Goal: Information Seeking & Learning: Learn about a topic

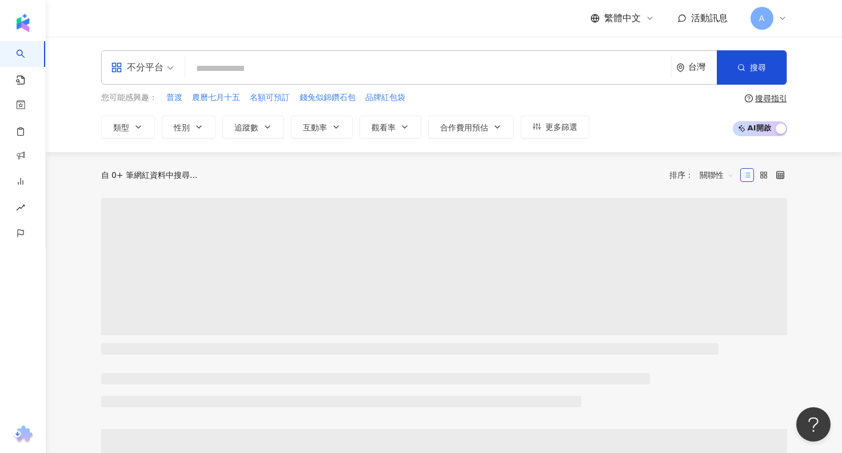
click at [147, 65] on div "不分平台" at bounding box center [137, 67] width 53 height 18
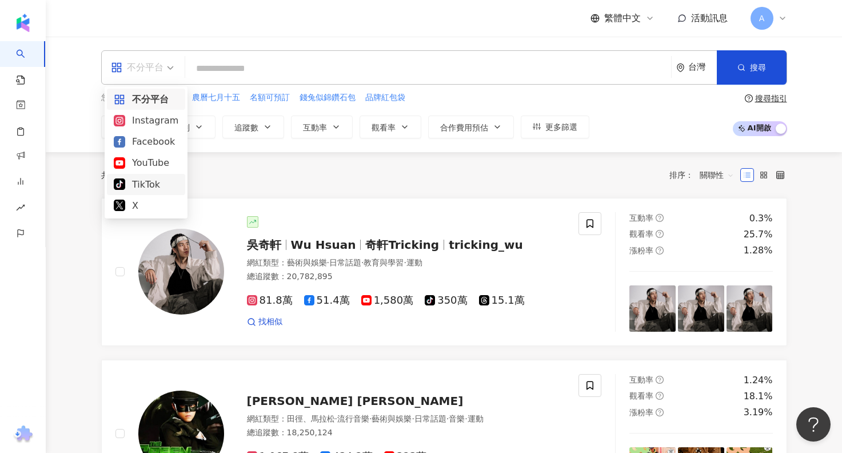
click at [149, 185] on div "TikTok" at bounding box center [146, 184] width 65 height 14
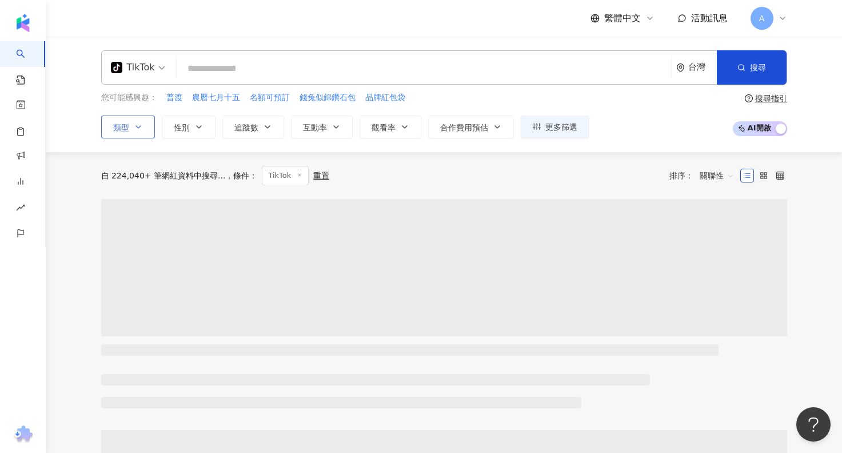
click at [144, 122] on button "類型" at bounding box center [128, 126] width 54 height 23
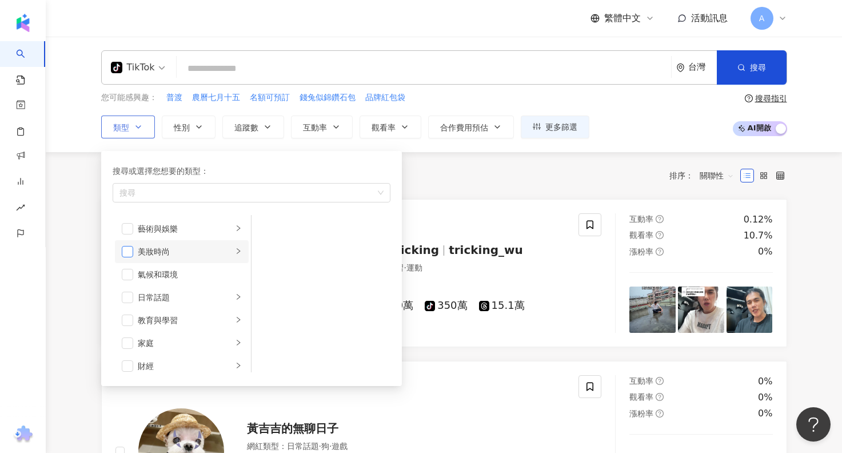
click at [130, 254] on span "button" at bounding box center [127, 251] width 11 height 11
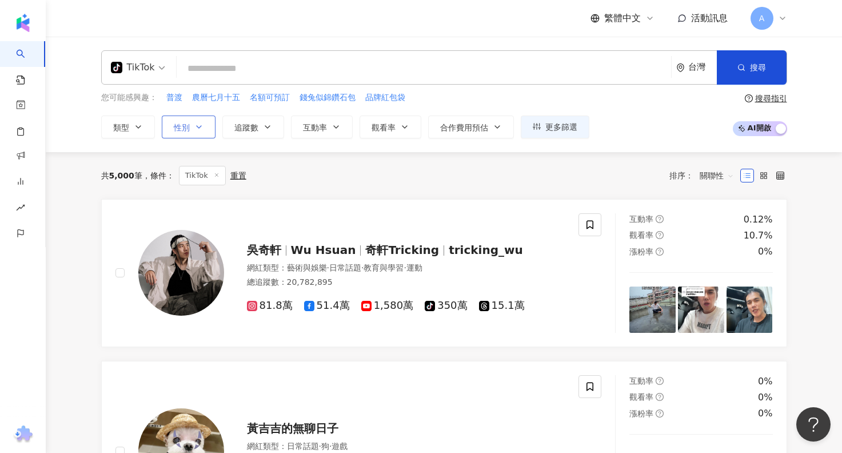
click at [191, 128] on button "性別" at bounding box center [189, 126] width 54 height 23
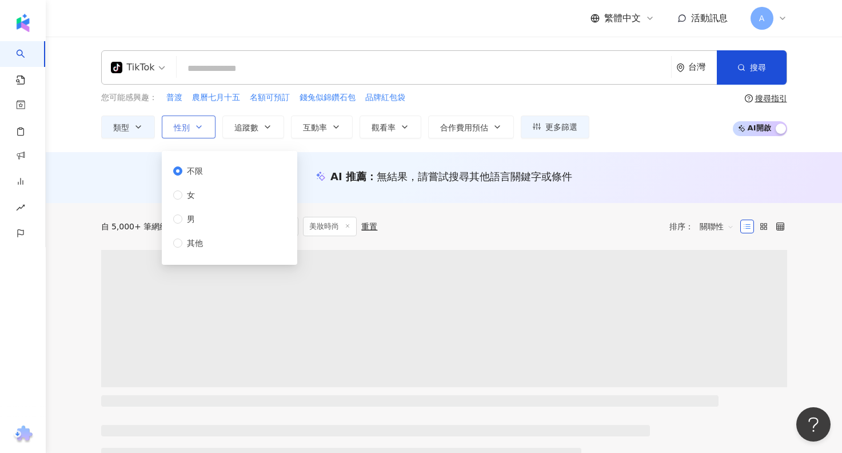
click at [203, 129] on button "性別" at bounding box center [189, 126] width 54 height 23
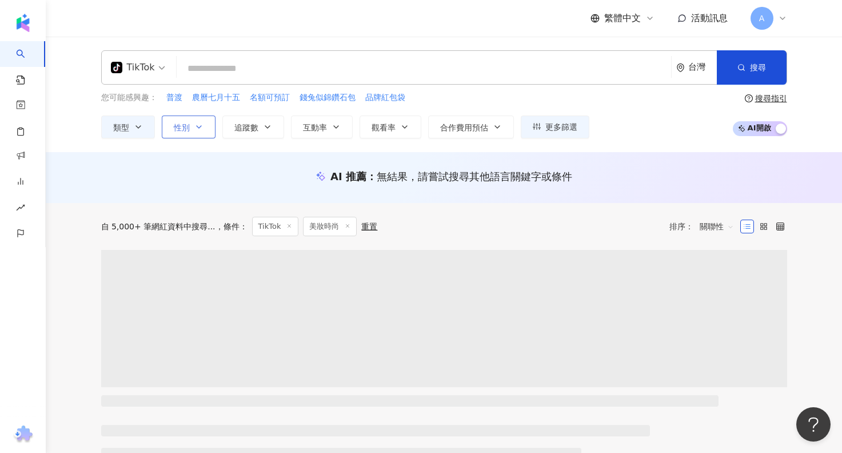
click at [194, 134] on button "性別" at bounding box center [189, 126] width 54 height 23
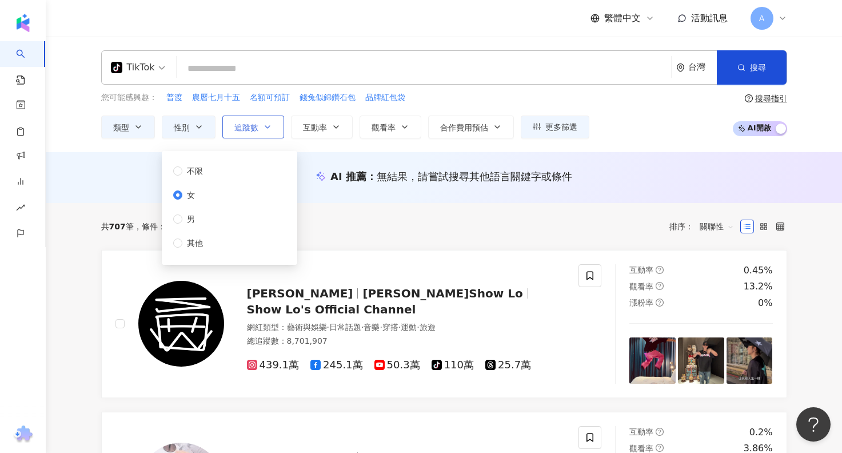
click at [261, 126] on button "追蹤數" at bounding box center [253, 126] width 62 height 23
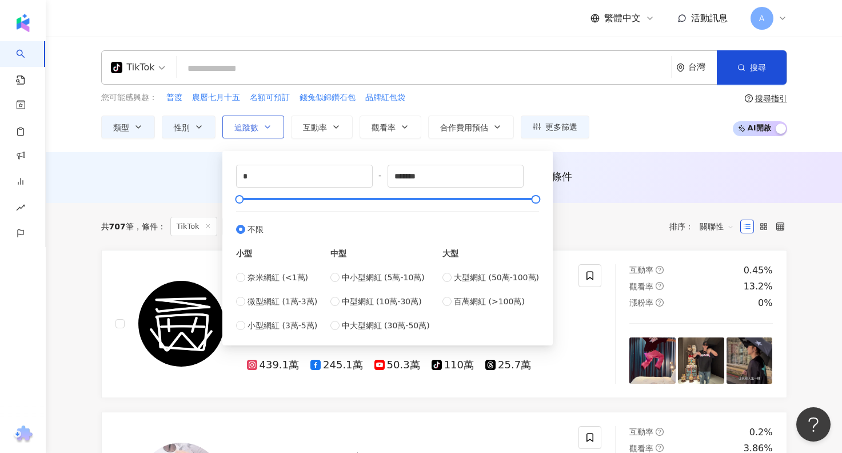
click at [269, 129] on icon "button" at bounding box center [267, 126] width 9 height 9
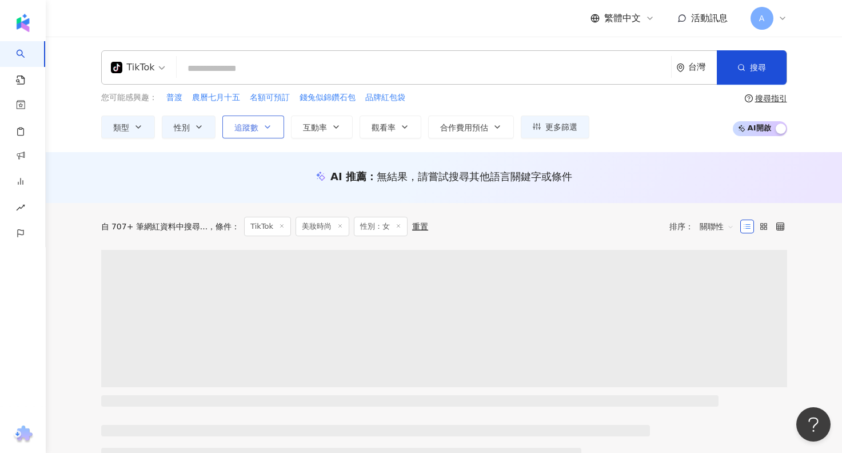
click at [251, 128] on span "追蹤數" at bounding box center [246, 127] width 24 height 9
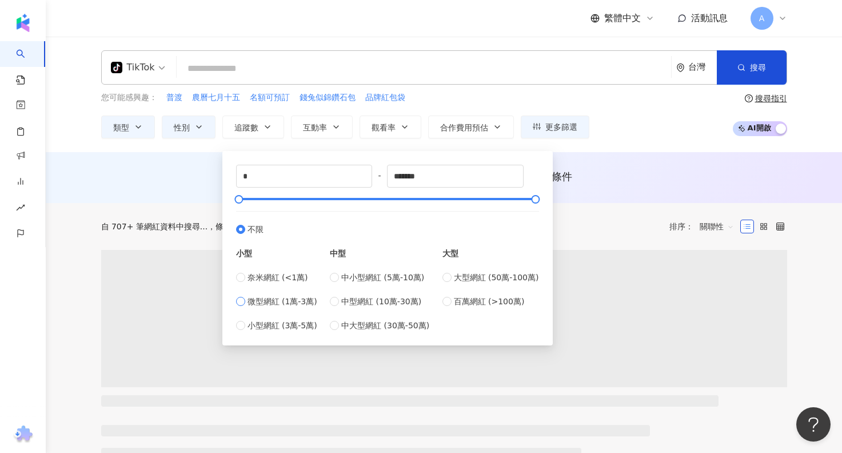
click at [242, 307] on label "微型網紅 (1萬-3萬)" at bounding box center [276, 301] width 81 height 13
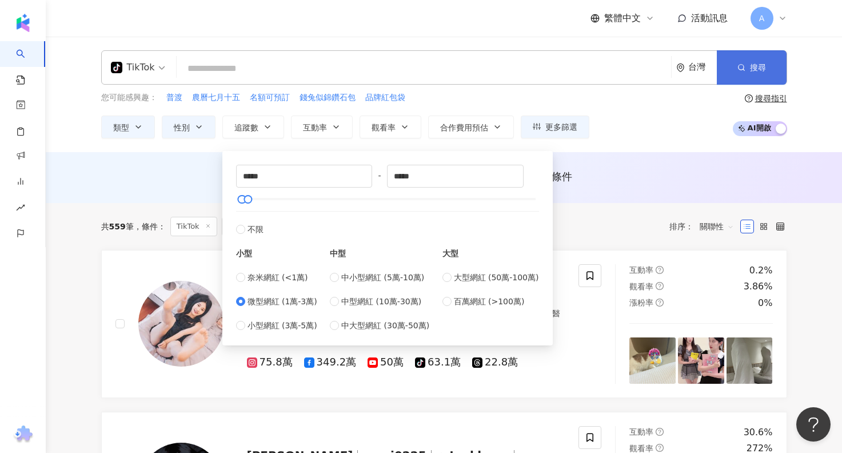
type input "*****"
click at [748, 62] on button "搜尋" at bounding box center [752, 67] width 70 height 34
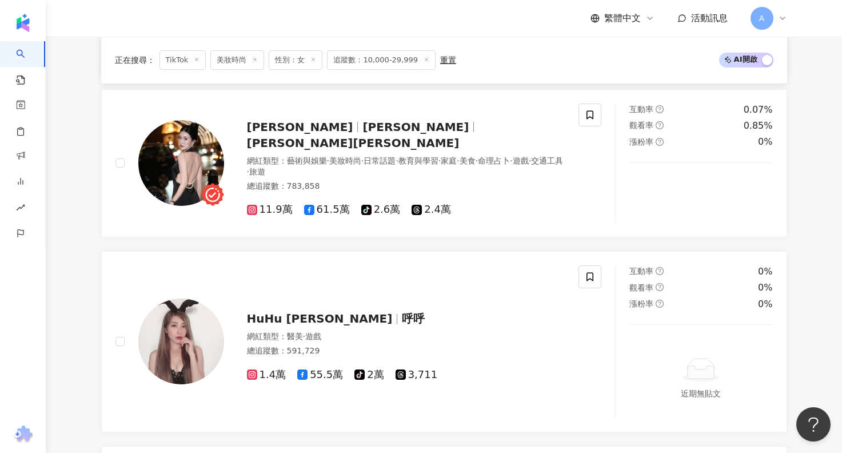
scroll to position [571, 0]
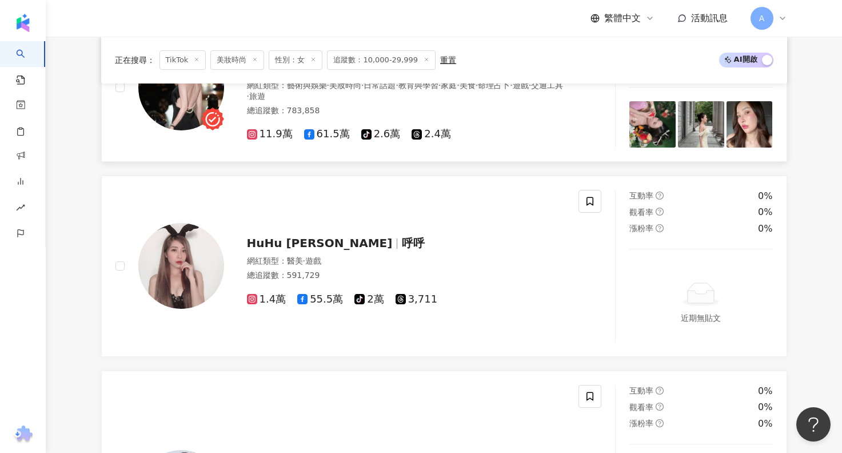
scroll to position [654, 0]
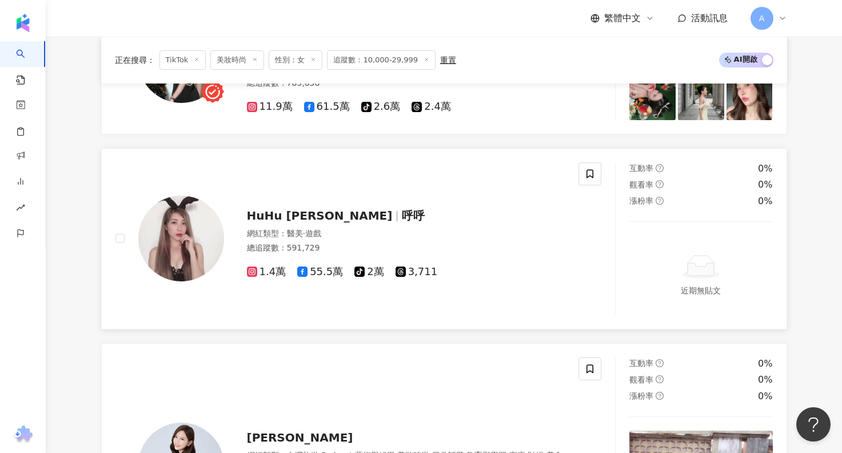
click at [370, 278] on span "tiktok-icon 2萬" at bounding box center [368, 272] width 29 height 12
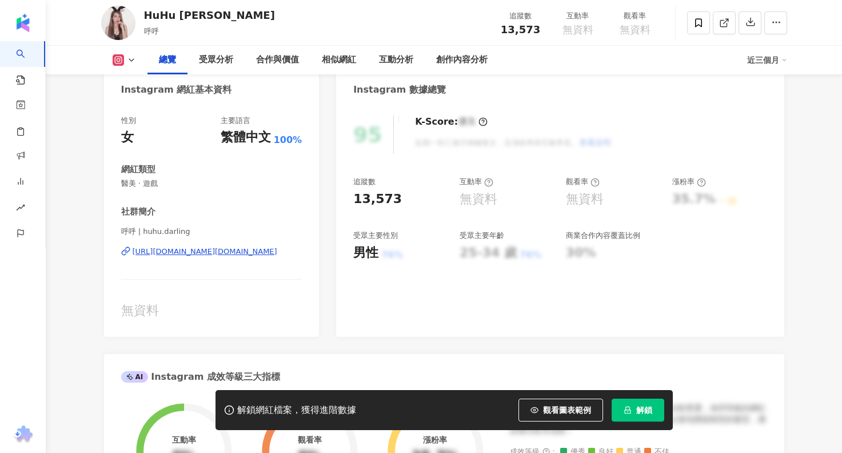
scroll to position [229, 0]
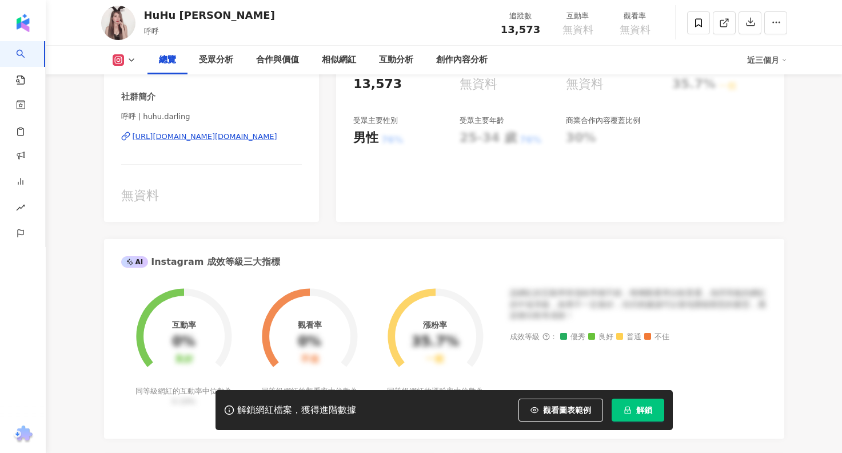
click at [128, 61] on icon at bounding box center [131, 59] width 9 height 9
click at [133, 133] on button "tiktok-icon TikTok" at bounding box center [142, 134] width 69 height 16
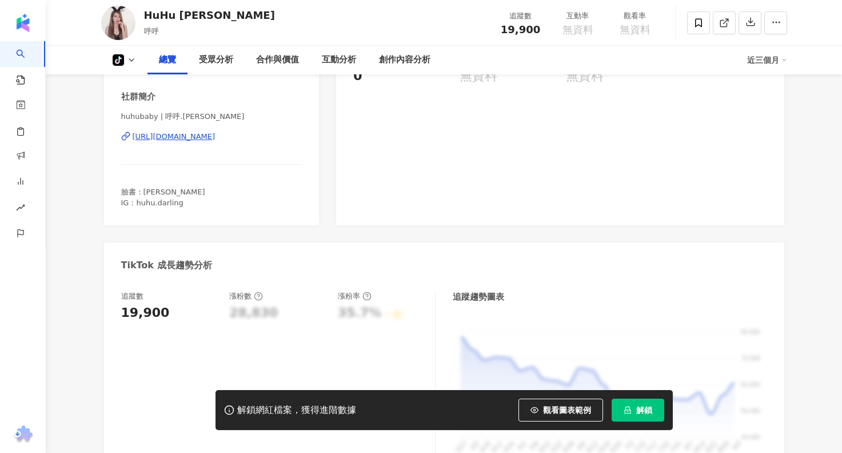
click at [215, 133] on div "[URL][DOMAIN_NAME]" at bounding box center [174, 136] width 83 height 10
